Goal: Find specific page/section: Find specific page/section

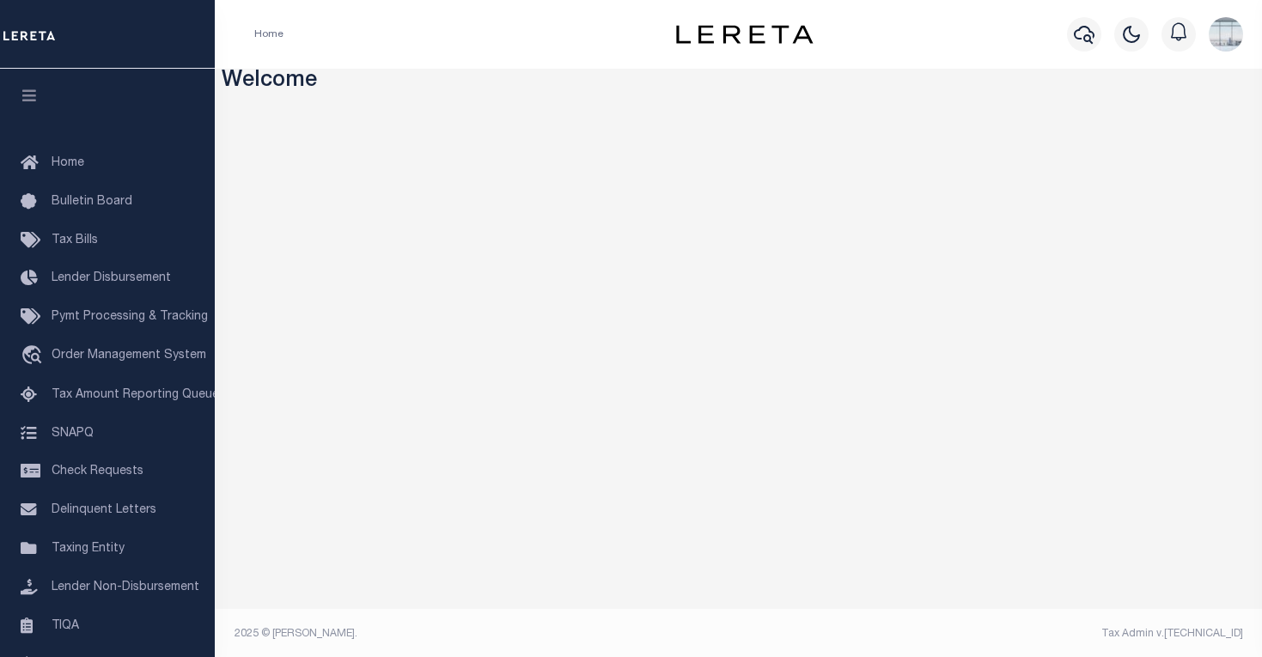
scroll to position [3, 0]
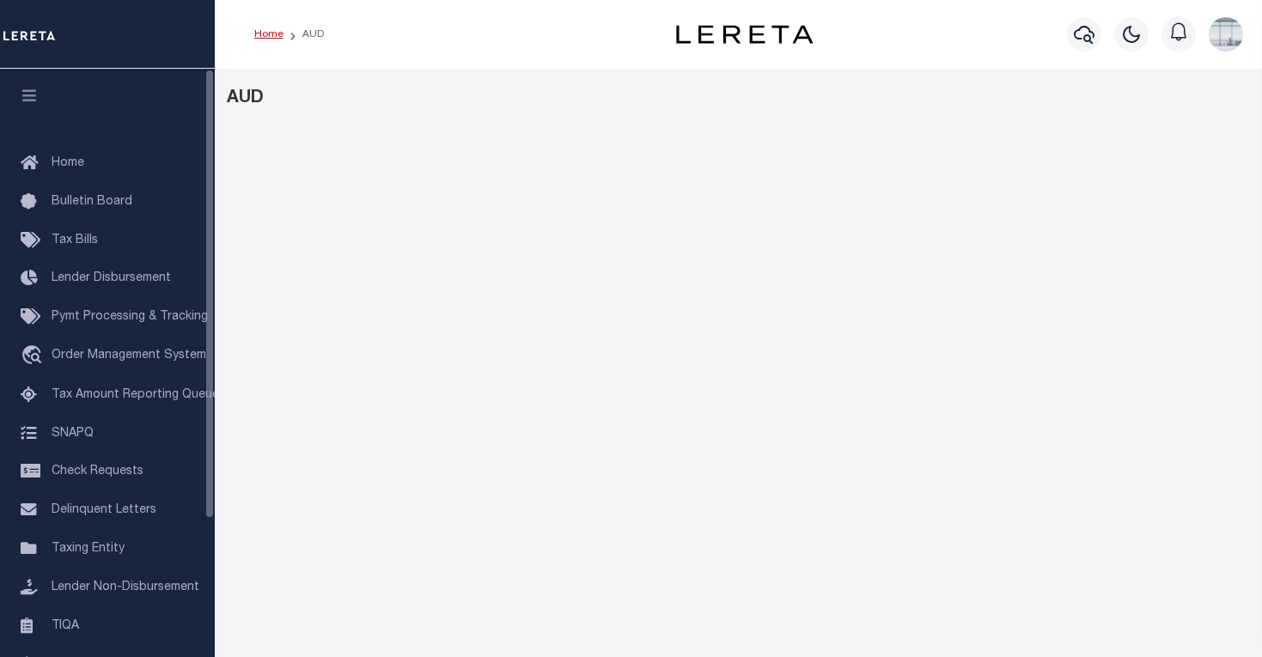
click at [270, 33] on link "Home" at bounding box center [268, 34] width 29 height 10
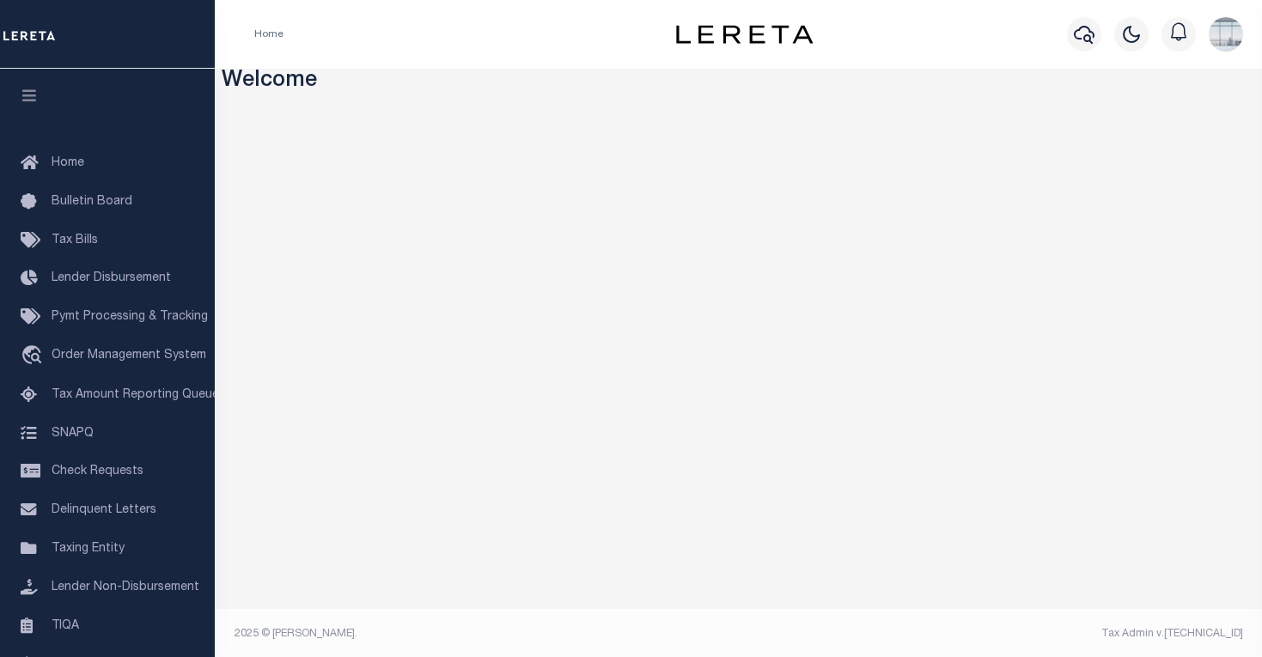
scroll to position [3, 0]
drag, startPoint x: 655, startPoint y: 640, endPoint x: 798, endPoint y: 656, distance: 144.3
click at [798, 656] on footer "2025 © LERETA. Tax Admin v.1.0.0.1" at bounding box center [738, 632] width 1047 height 52
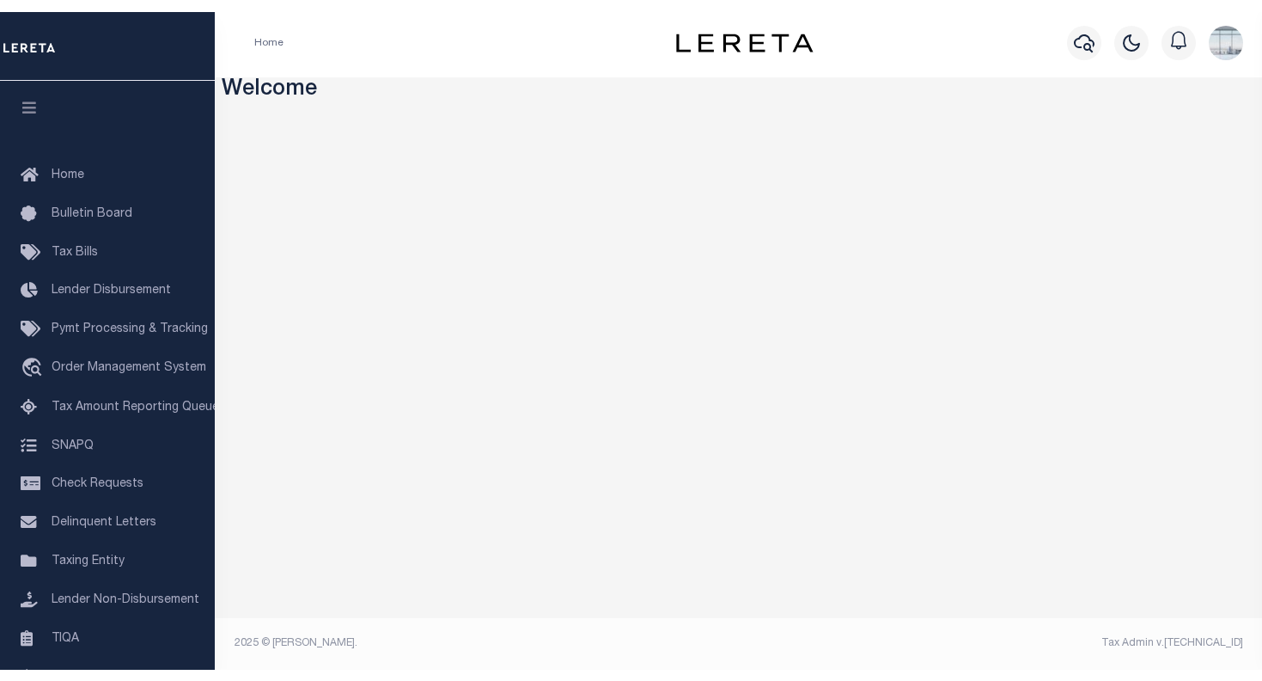
scroll to position [0, 0]
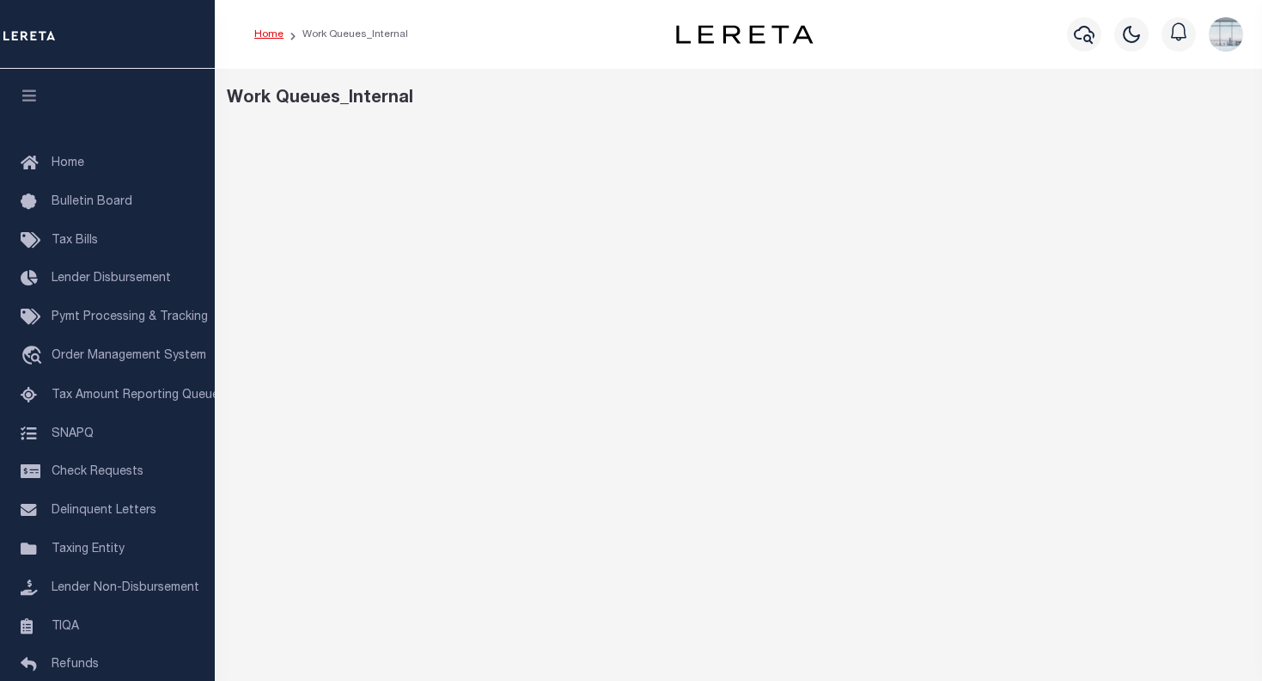
click at [275, 32] on link "Home" at bounding box center [268, 34] width 29 height 10
drag, startPoint x: 942, startPoint y: 661, endPoint x: 1157, endPoint y: 668, distance: 215.8
click at [1157, 668] on footer "2025 © [PERSON_NAME]. Tax Admin v.[TECHNICAL_ID]" at bounding box center [738, 656] width 1047 height 52
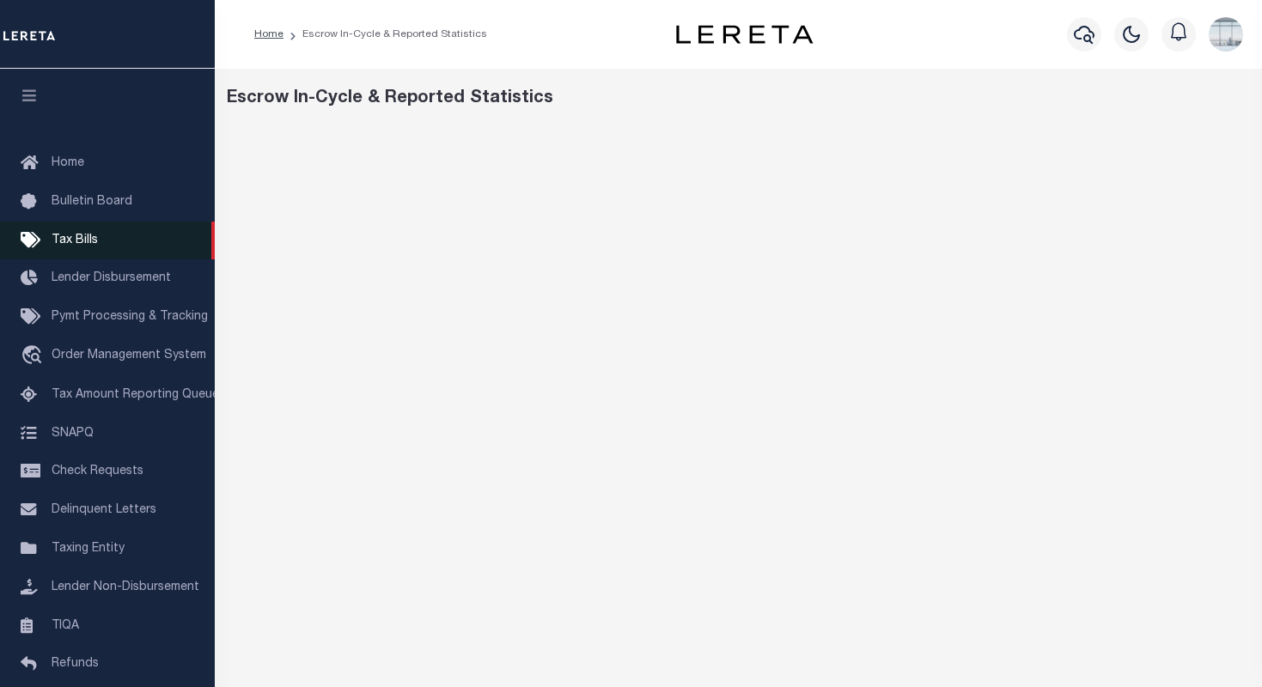
click at [82, 242] on span "Tax Bills" at bounding box center [75, 241] width 46 height 12
